Goal: Download file/media

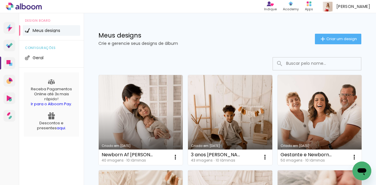
drag, startPoint x: 141, startPoint y: 104, endPoint x: 138, endPoint y: 107, distance: 3.1
click at [141, 104] on link "Criado em [DATE]" at bounding box center [141, 120] width 84 height 90
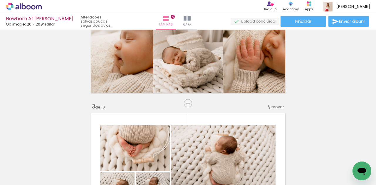
scroll to position [176, 0]
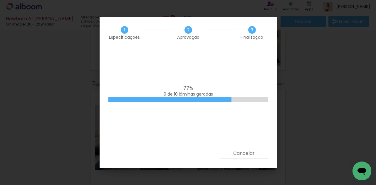
scroll to position [0, 444]
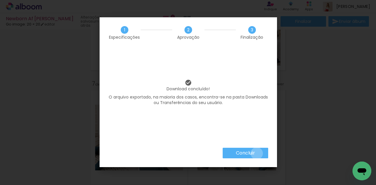
click at [256, 154] on paper-button "Concluir" at bounding box center [246, 153] width 46 height 11
